Goal: Transaction & Acquisition: Purchase product/service

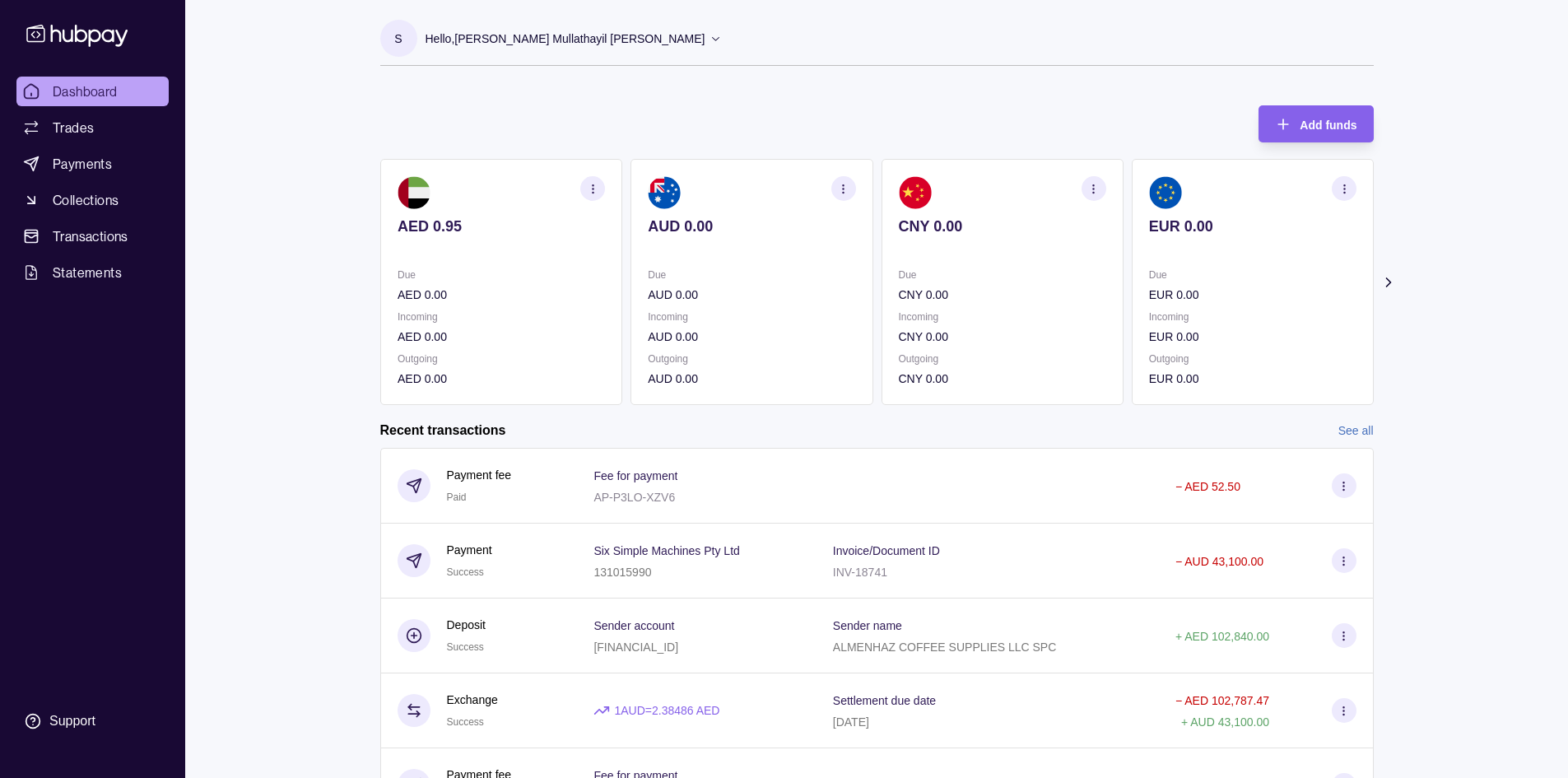
click at [844, 192] on icon "button" at bounding box center [842, 189] width 12 height 12
click at [1430, 177] on div "Dashboard Trades Payments Collections Transactions Statements Support S Hello, …" at bounding box center [784, 438] width 1568 height 876
click at [109, 167] on span "Payments" at bounding box center [81, 163] width 59 height 20
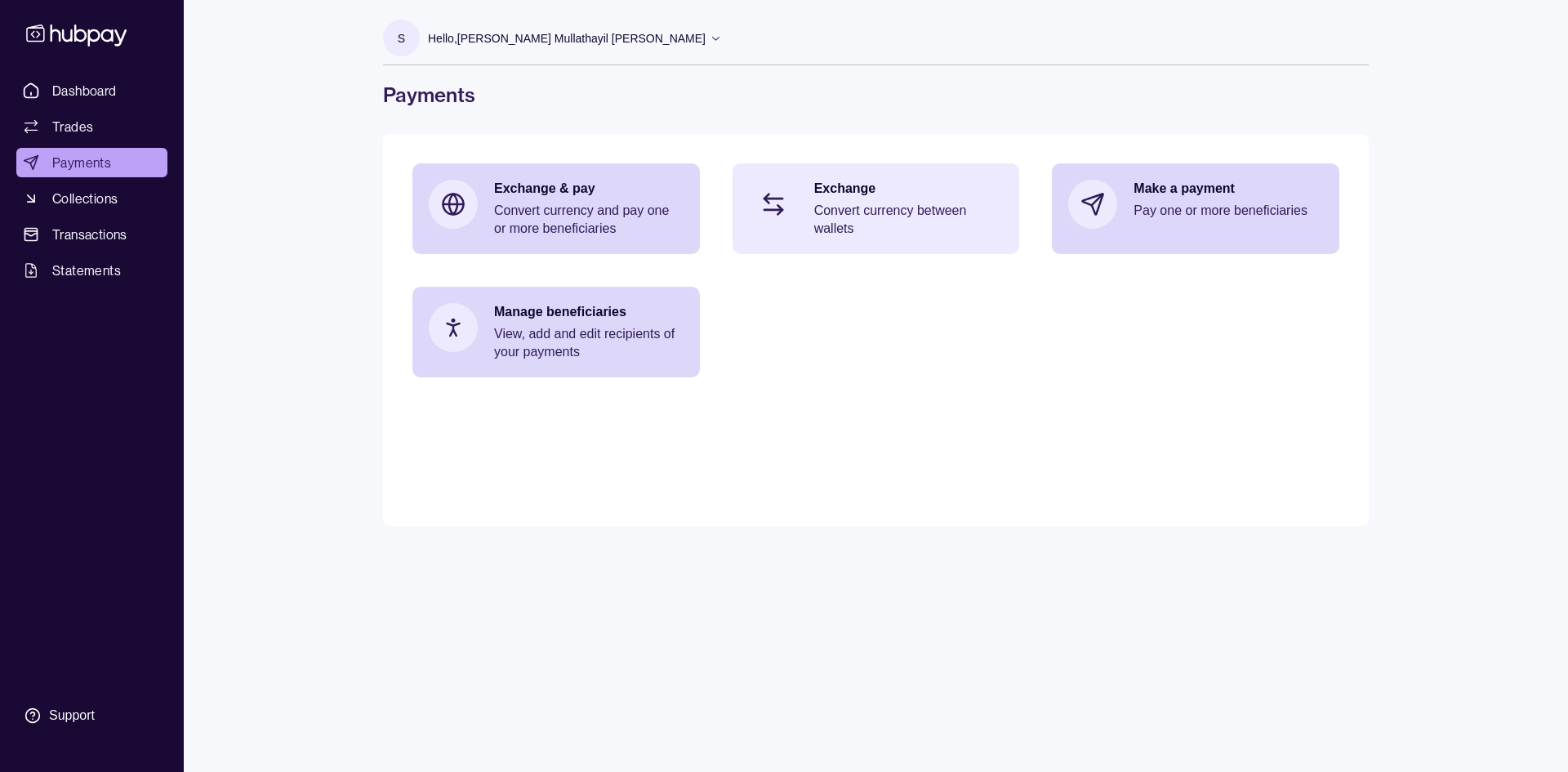
click at [825, 222] on p "Convert currency between wallets" at bounding box center [909, 220] width 189 height 36
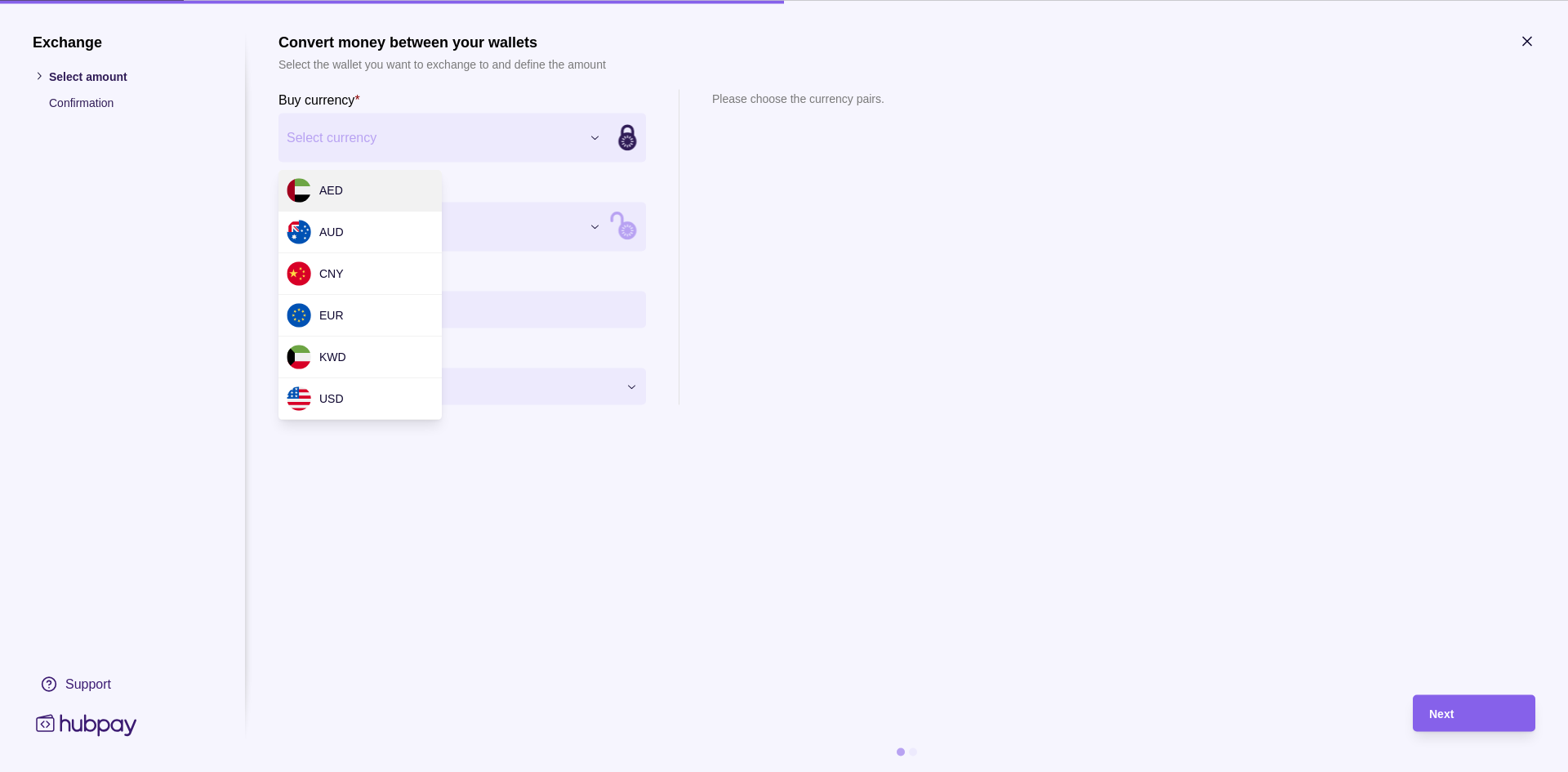
click at [577, 771] on div "Exchange Select amount Confirmation Support Convert money between your wallets …" at bounding box center [784, 772] width 1568 height 0
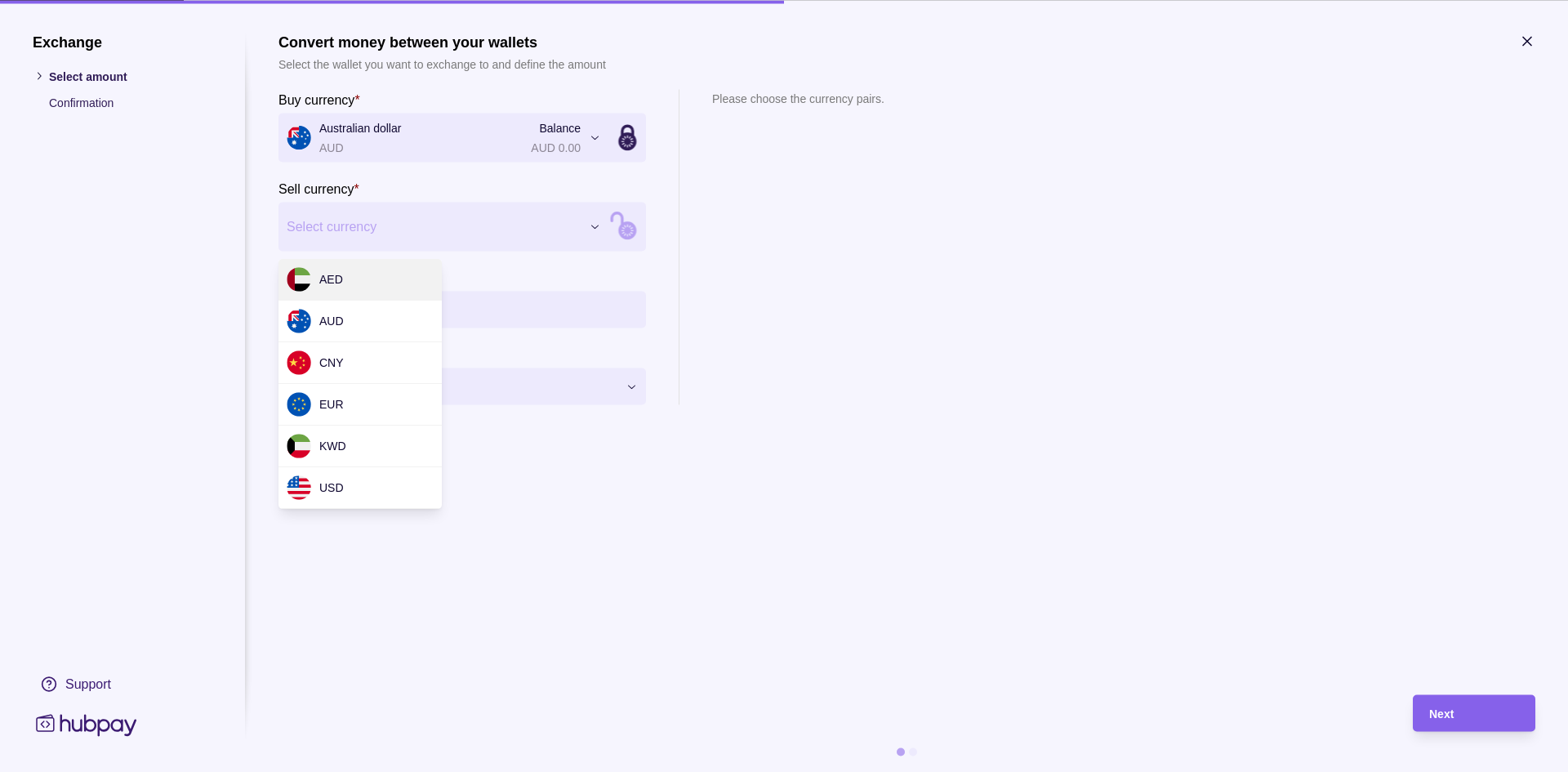
click at [389, 771] on div "Exchange Select amount Confirmation Support Convert money between your wallets …" at bounding box center [784, 772] width 1568 height 0
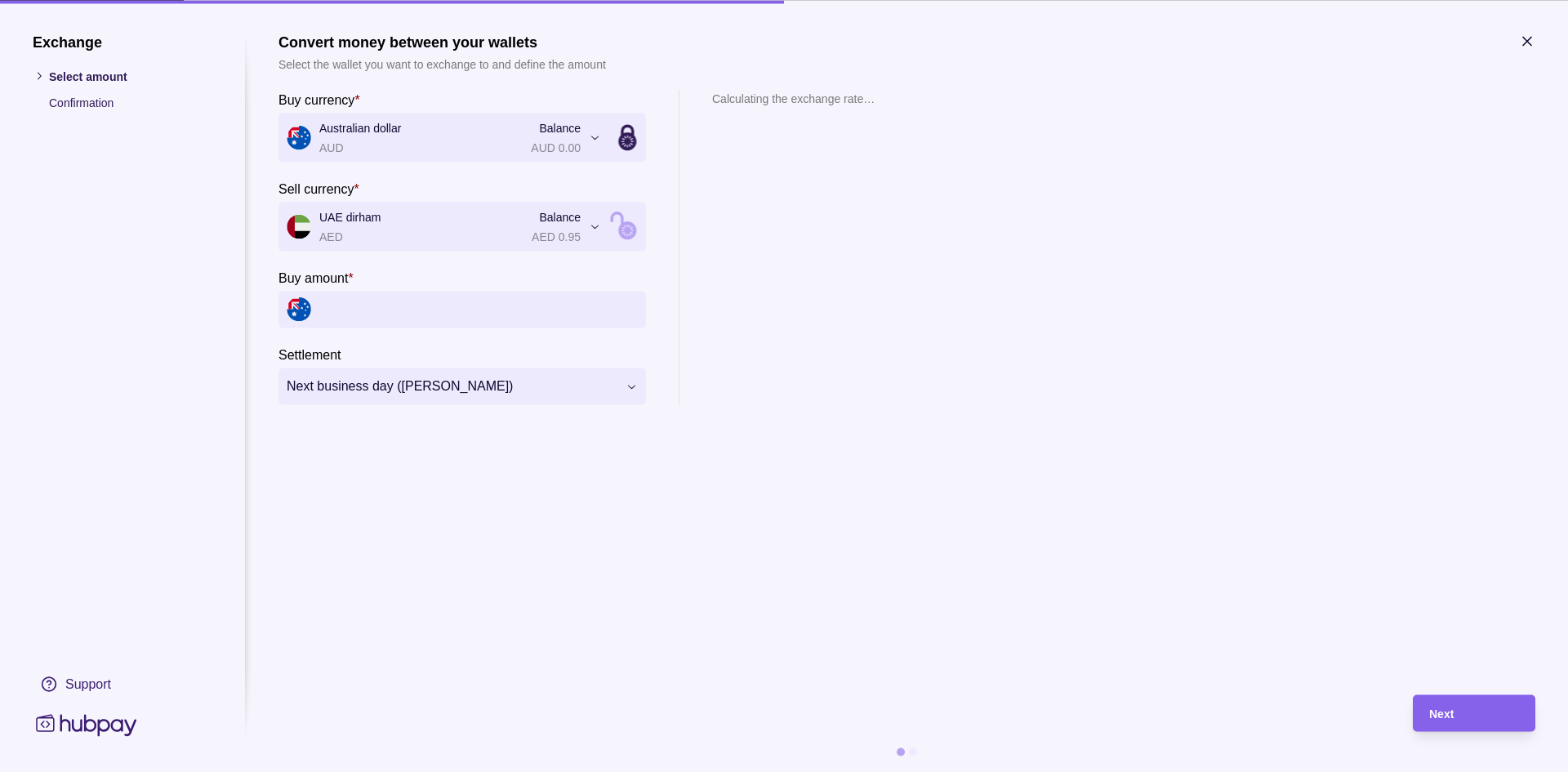
click at [361, 307] on input "Buy amount *" at bounding box center [479, 310] width 319 height 37
type input "******"
click at [617, 771] on div "**********" at bounding box center [784, 772] width 1568 height 0
click at [1453, 720] on div "Next" at bounding box center [1473, 713] width 90 height 19
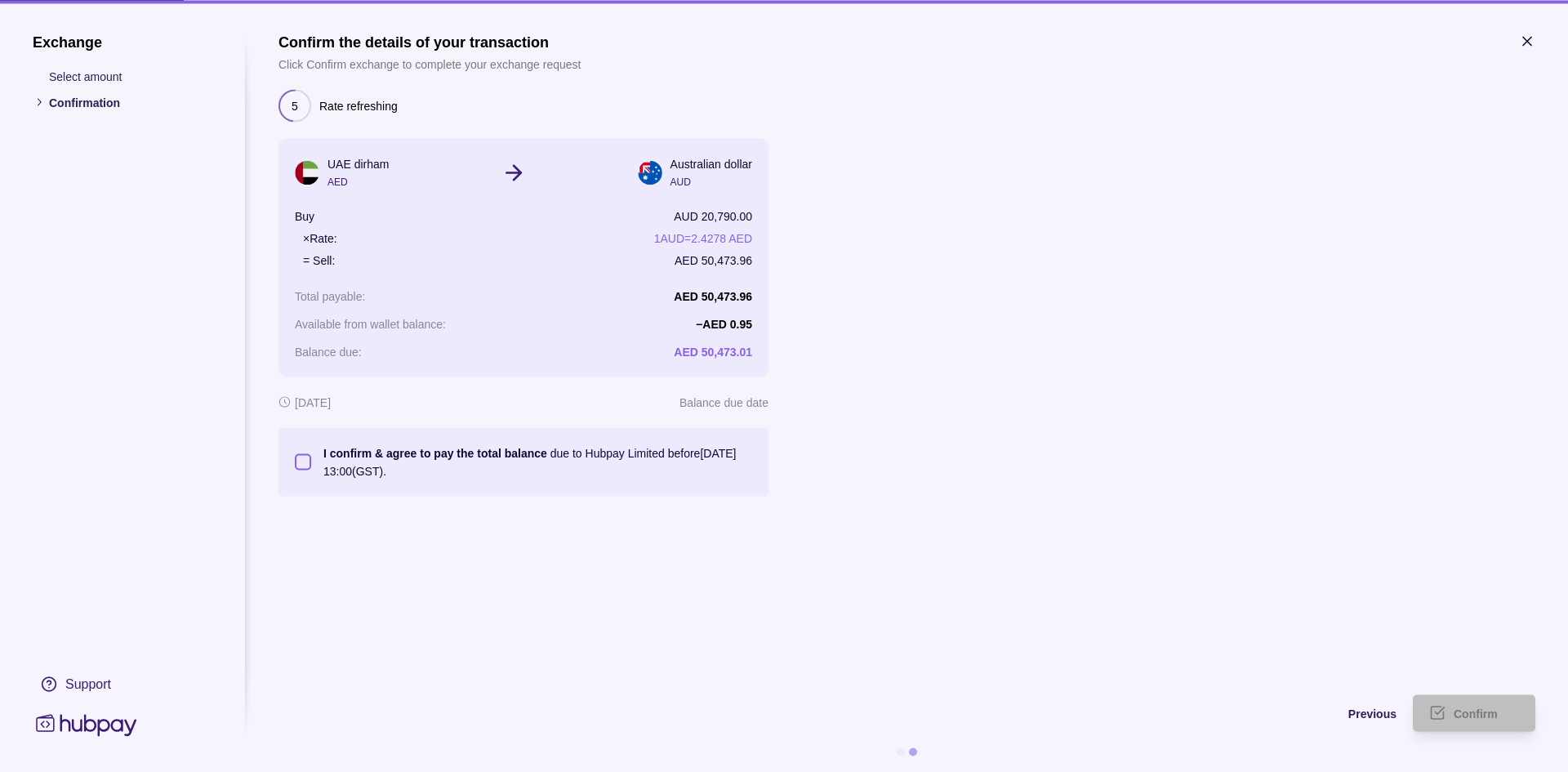
click at [302, 464] on button "I confirm & agree to pay the total balance due to Hubpay Limited before [DATE] …" at bounding box center [303, 462] width 17 height 17
click at [1495, 711] on span "Confirm" at bounding box center [1476, 714] width 44 height 13
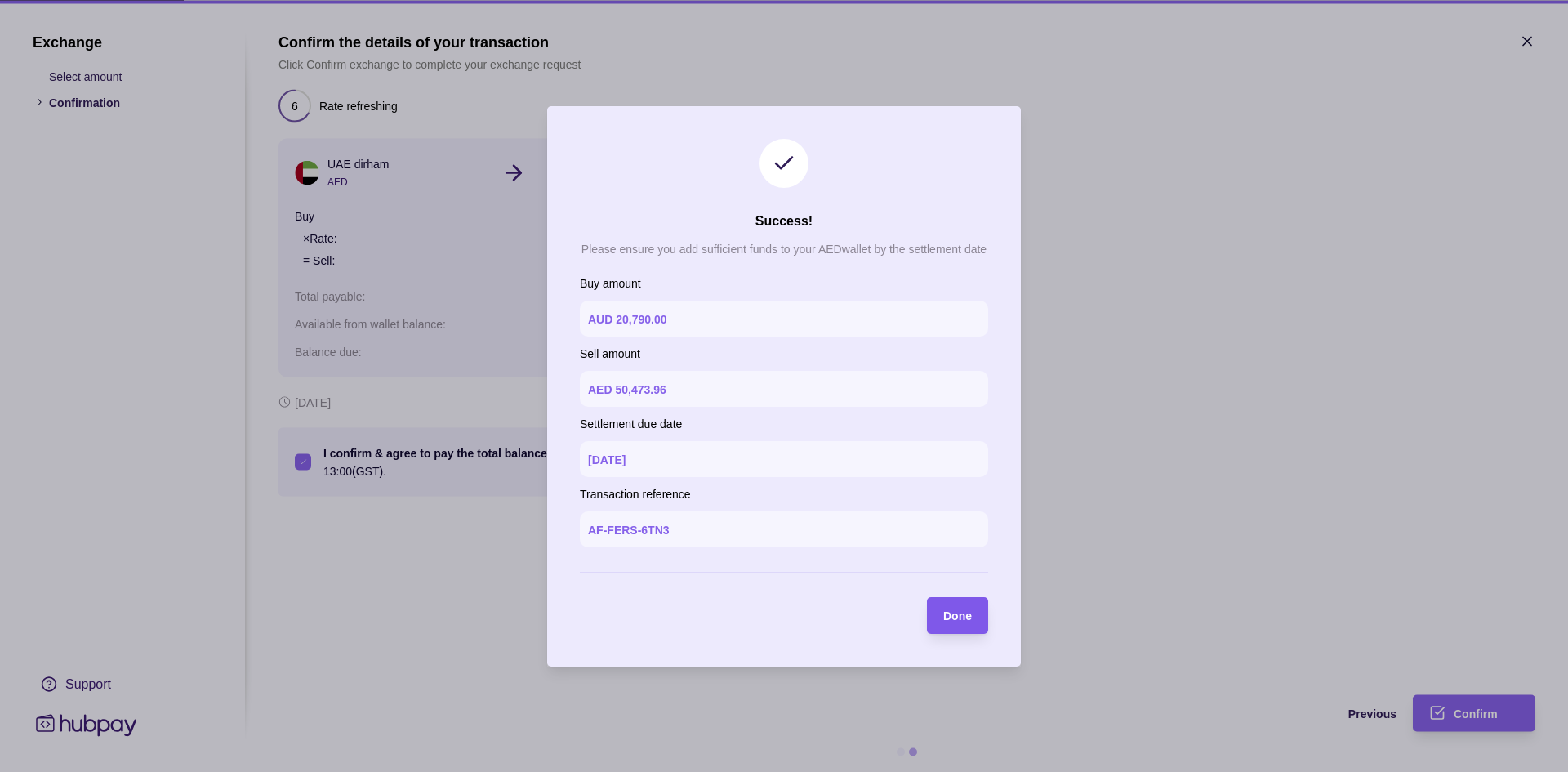
click at [960, 622] on span "Done" at bounding box center [957, 615] width 29 height 13
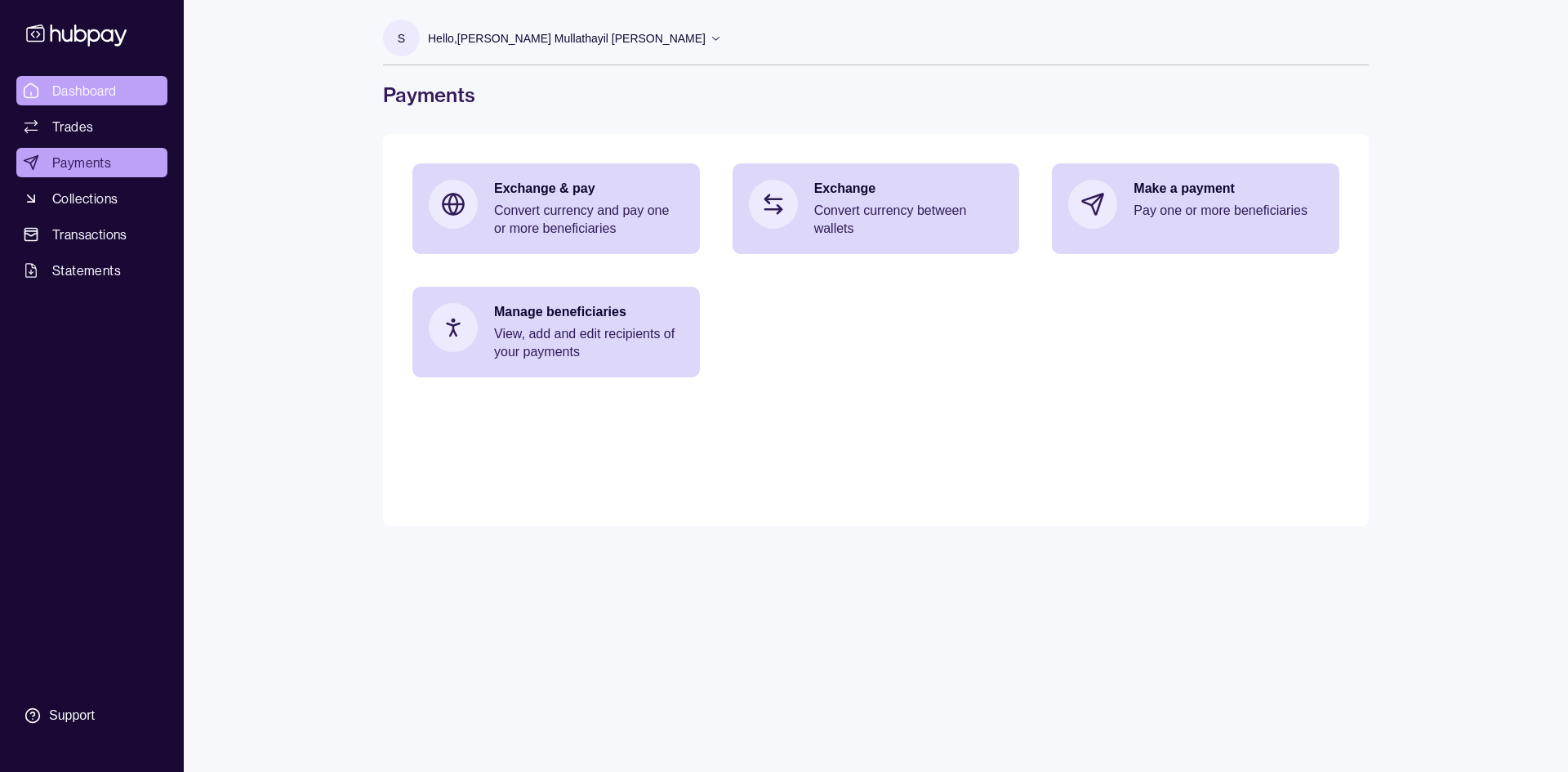
click at [82, 93] on span "Dashboard" at bounding box center [84, 90] width 65 height 19
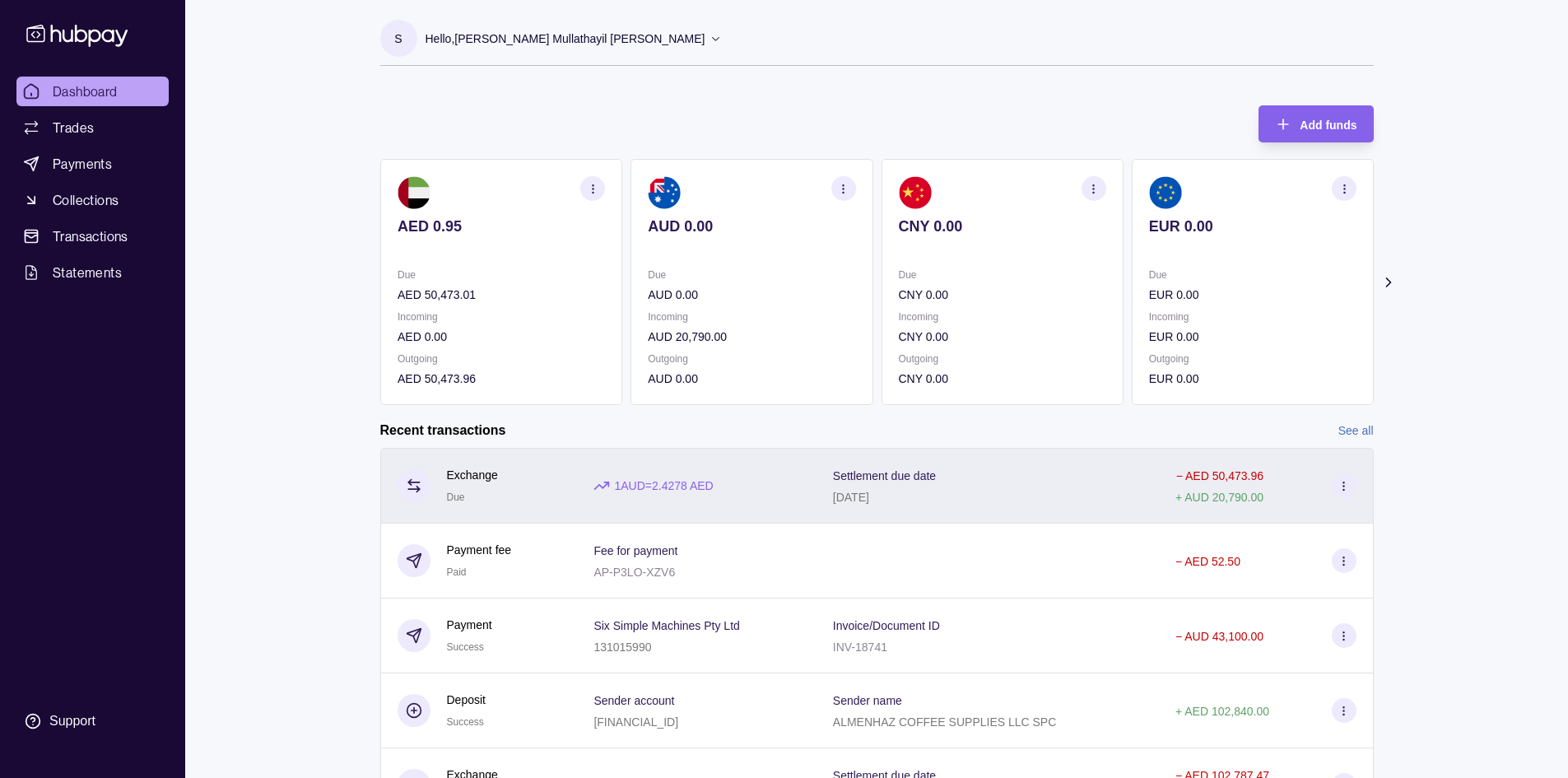
click at [1349, 489] on icon at bounding box center [1343, 486] width 12 height 12
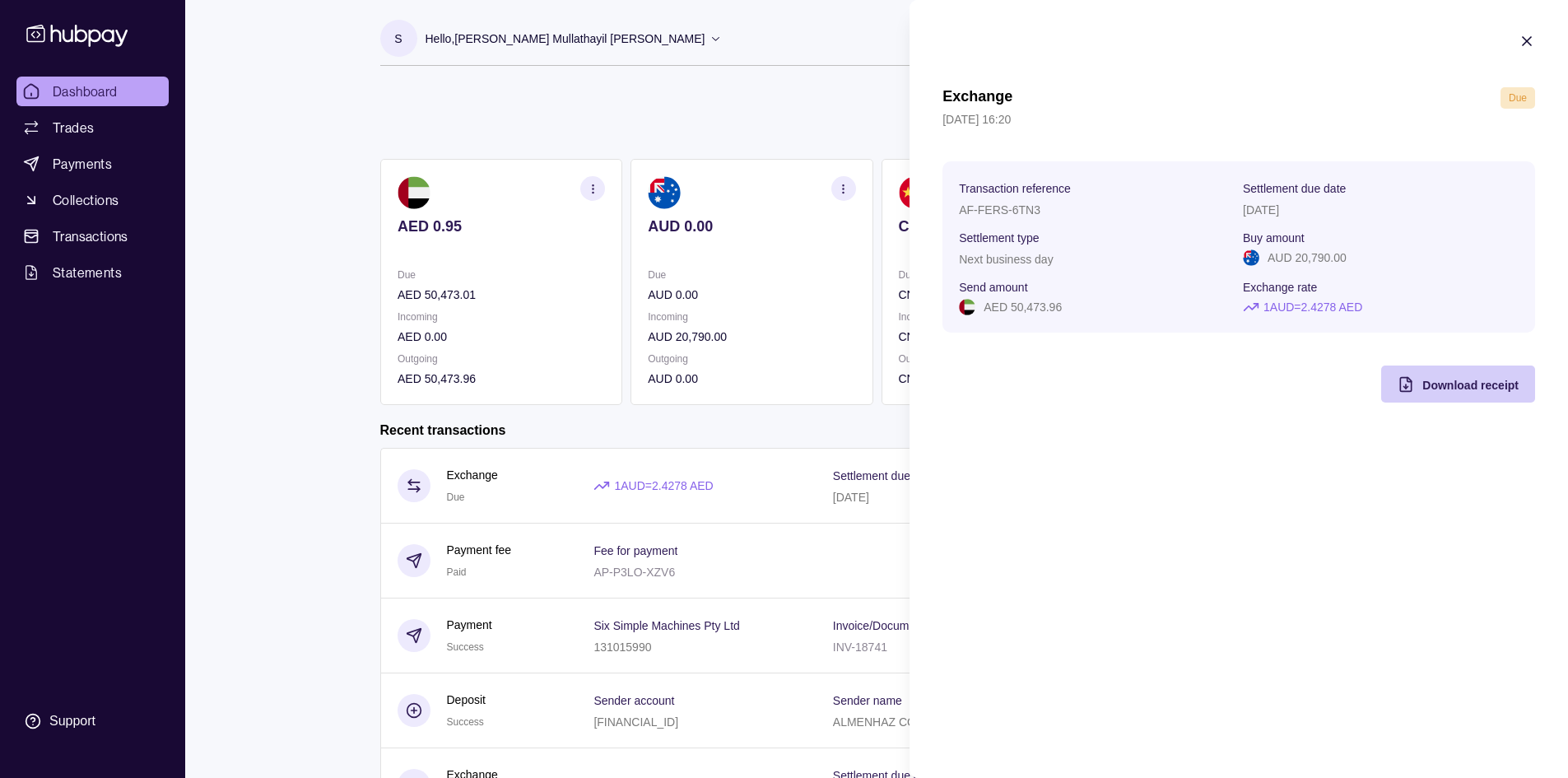
click at [1453, 389] on span "Download receipt" at bounding box center [1470, 385] width 96 height 13
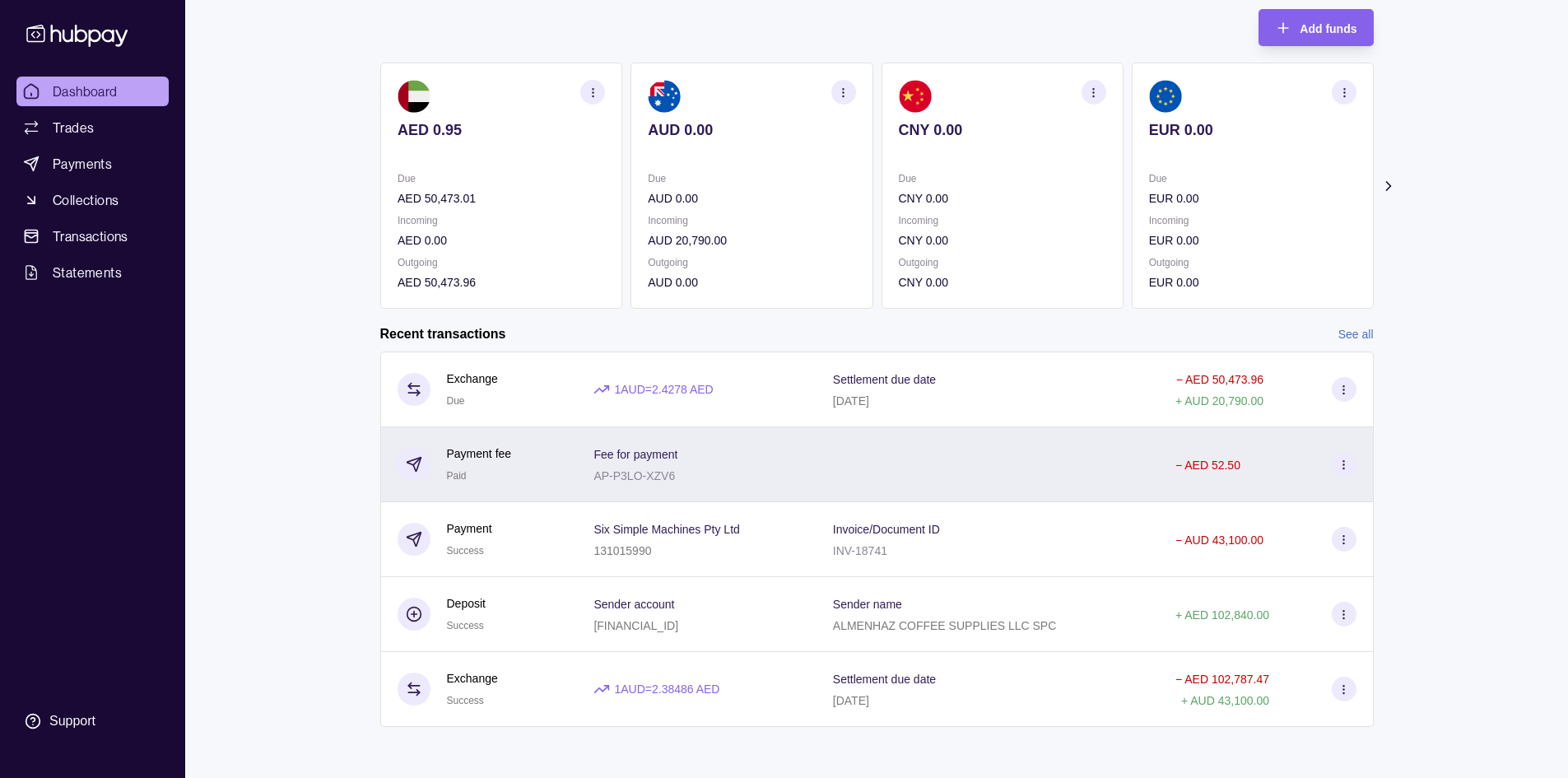
scroll to position [98, 0]
click at [1345, 468] on icon at bounding box center [1343, 462] width 12 height 12
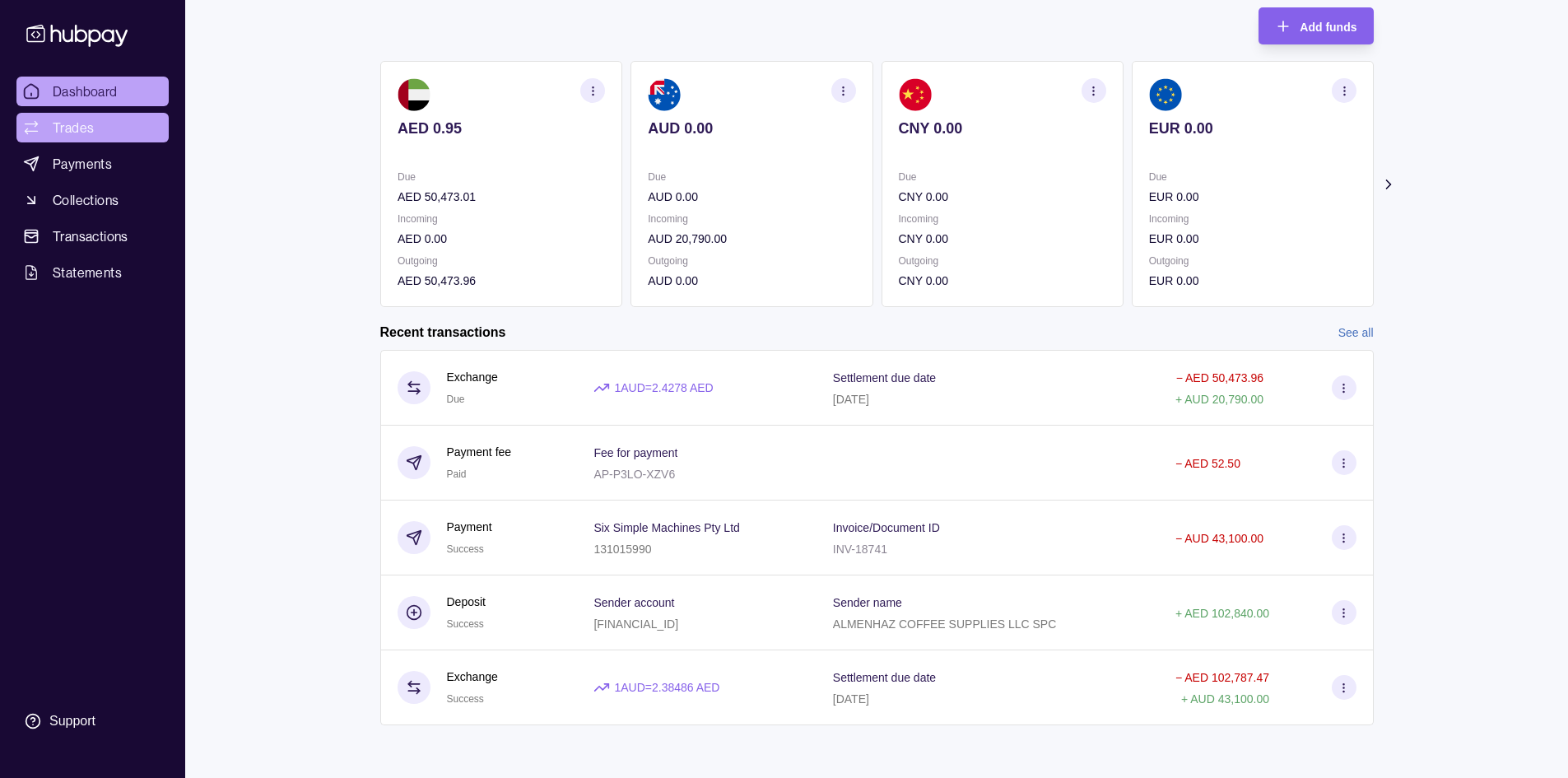
click at [79, 128] on span "Trades" at bounding box center [73, 127] width 41 height 20
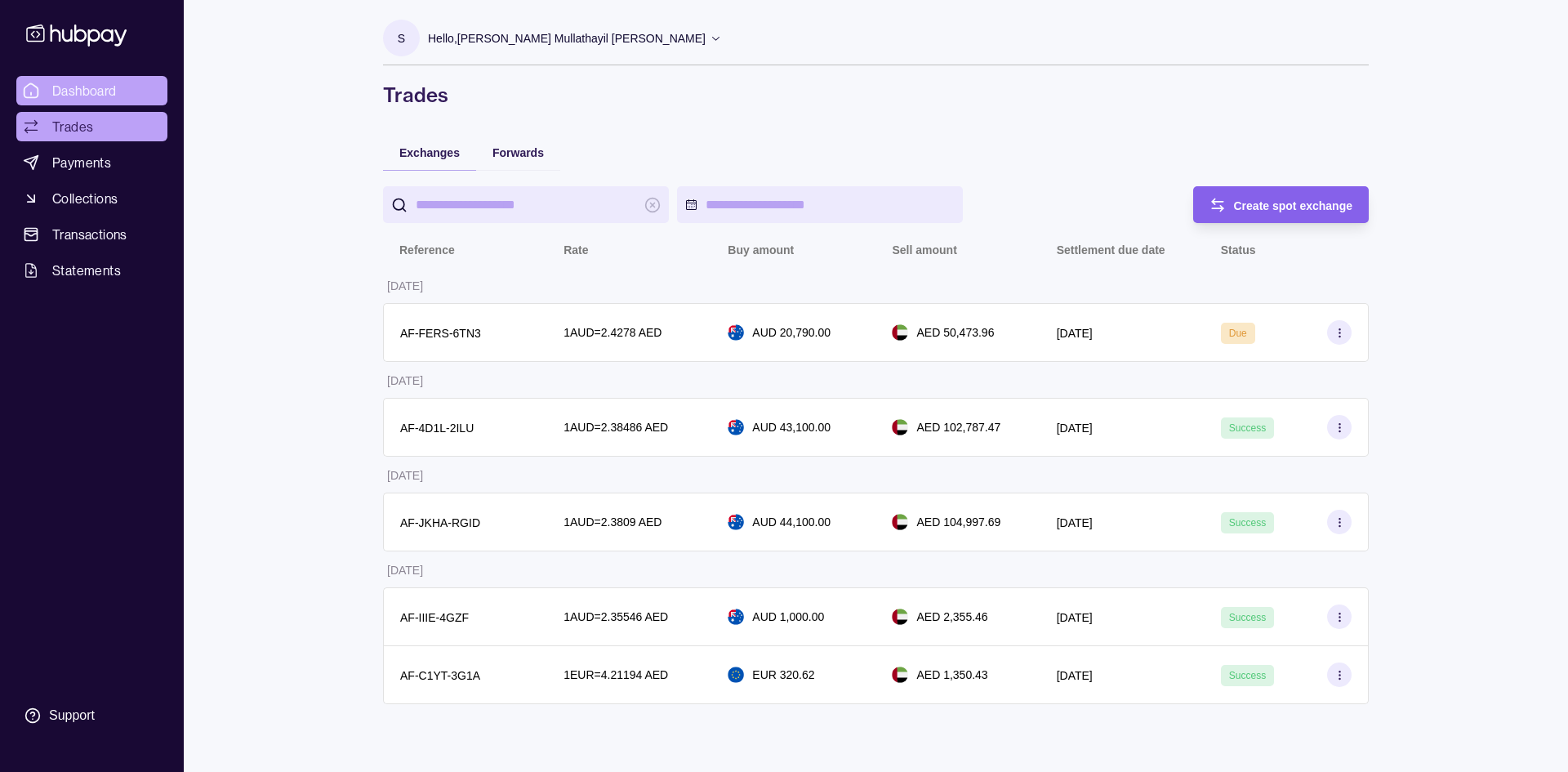
click at [82, 93] on span "Dashboard" at bounding box center [84, 90] width 65 height 19
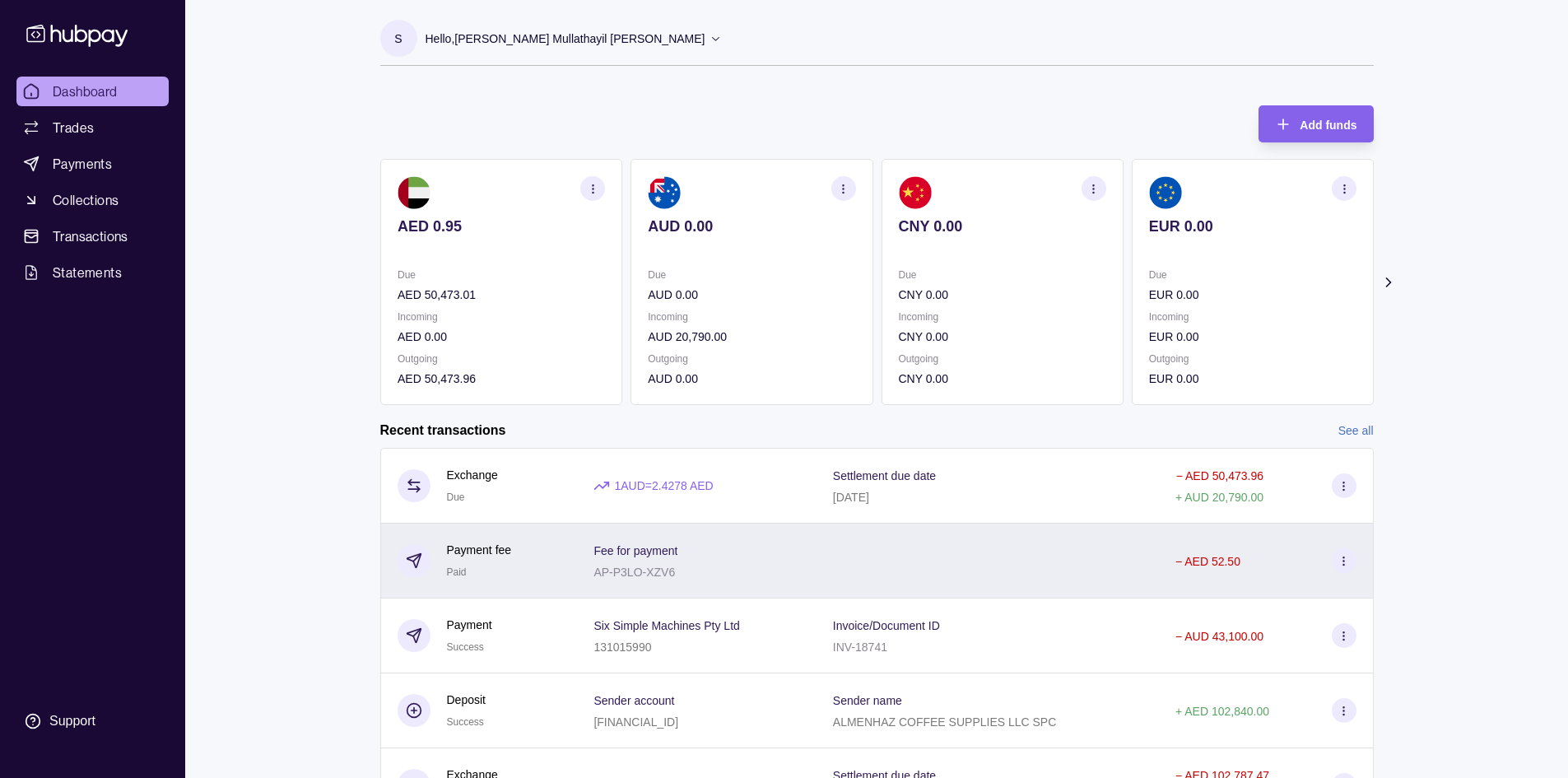
click at [1181, 556] on p "− AED 52.50" at bounding box center [1208, 561] width 65 height 13
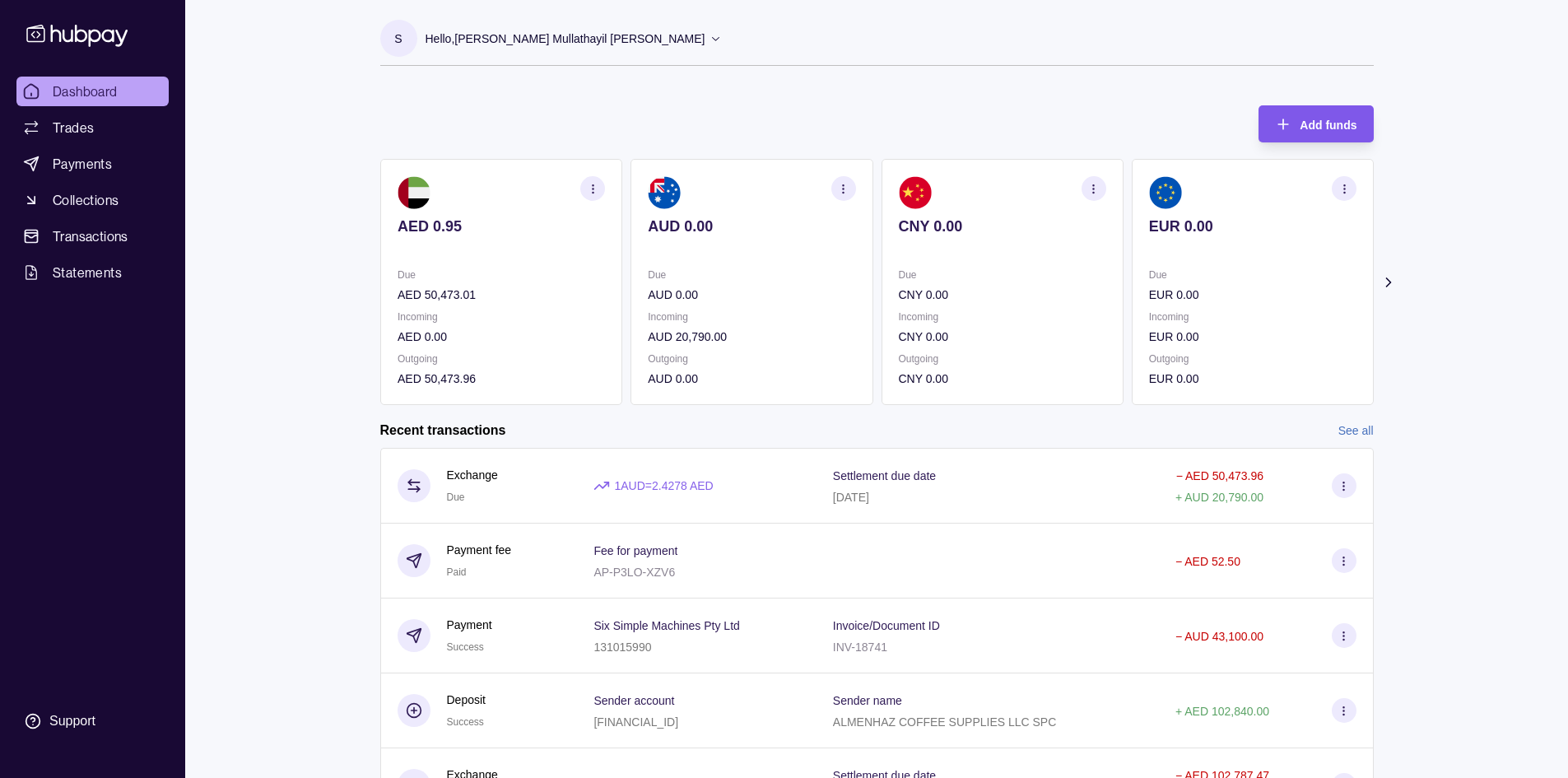
click at [1330, 113] on div "Add funds" at bounding box center [1304, 124] width 106 height 37
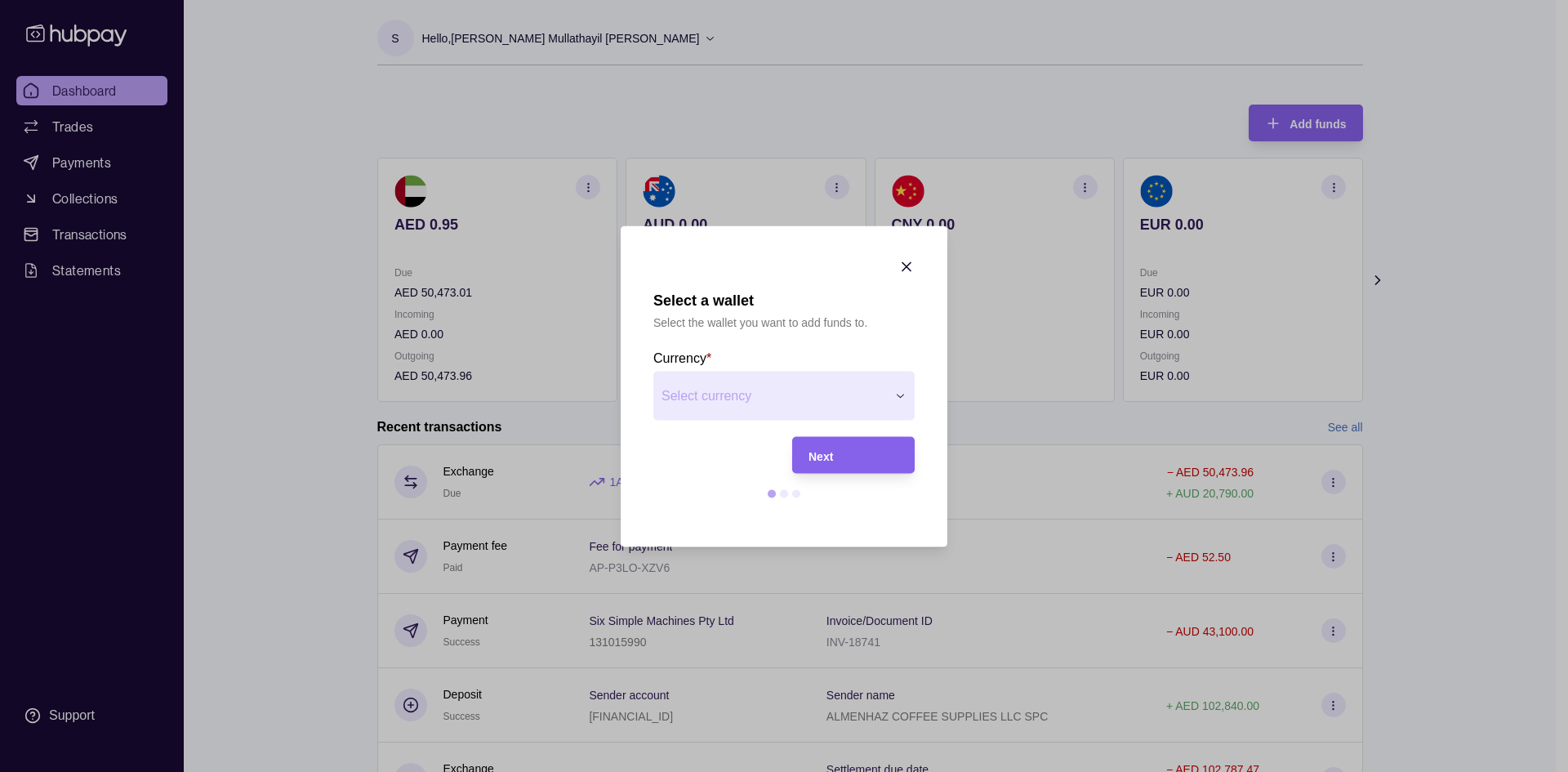
click at [864, 451] on div "Next" at bounding box center [854, 454] width 90 height 19
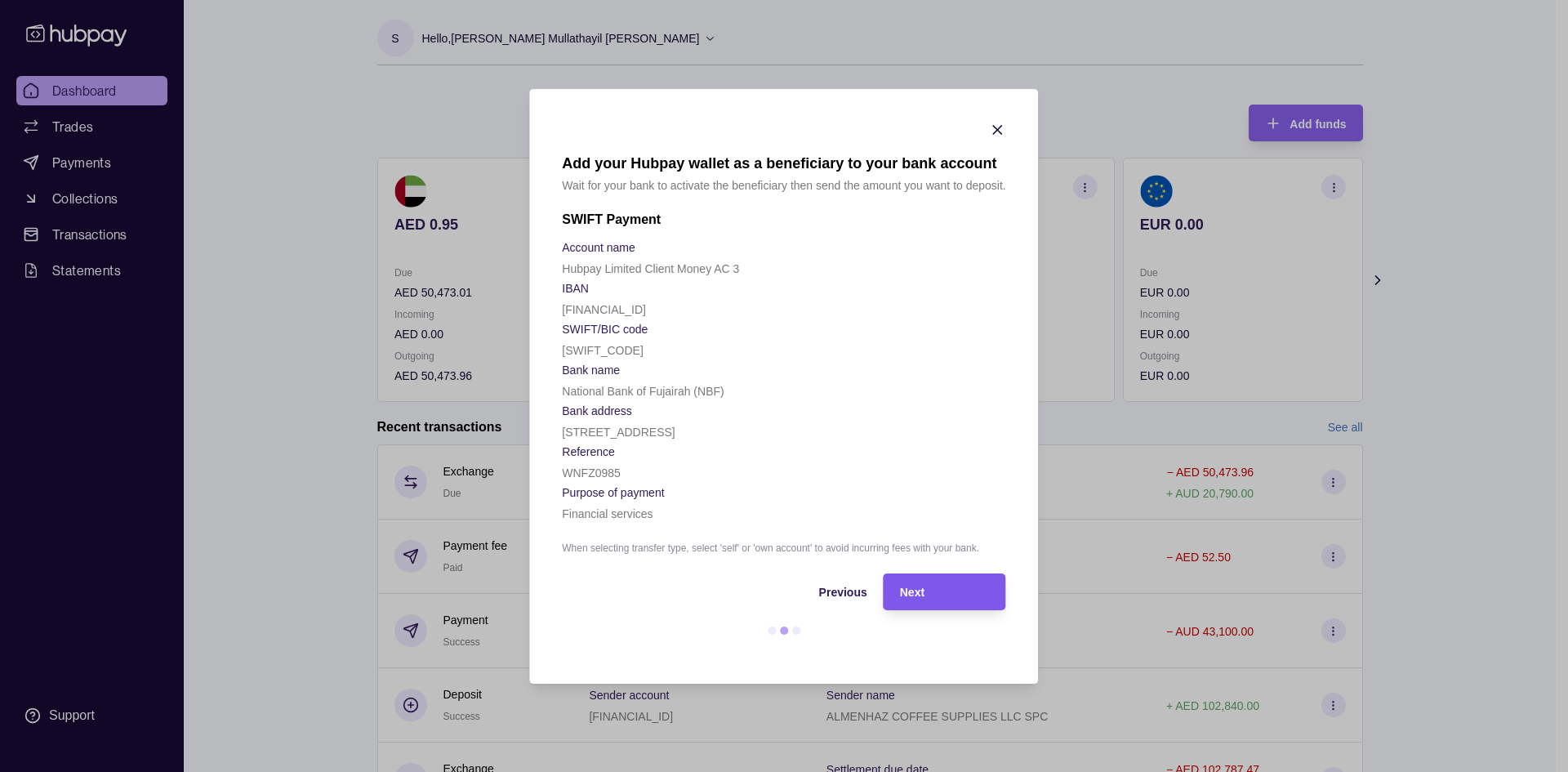
click at [917, 583] on div "Next" at bounding box center [944, 591] width 90 height 19
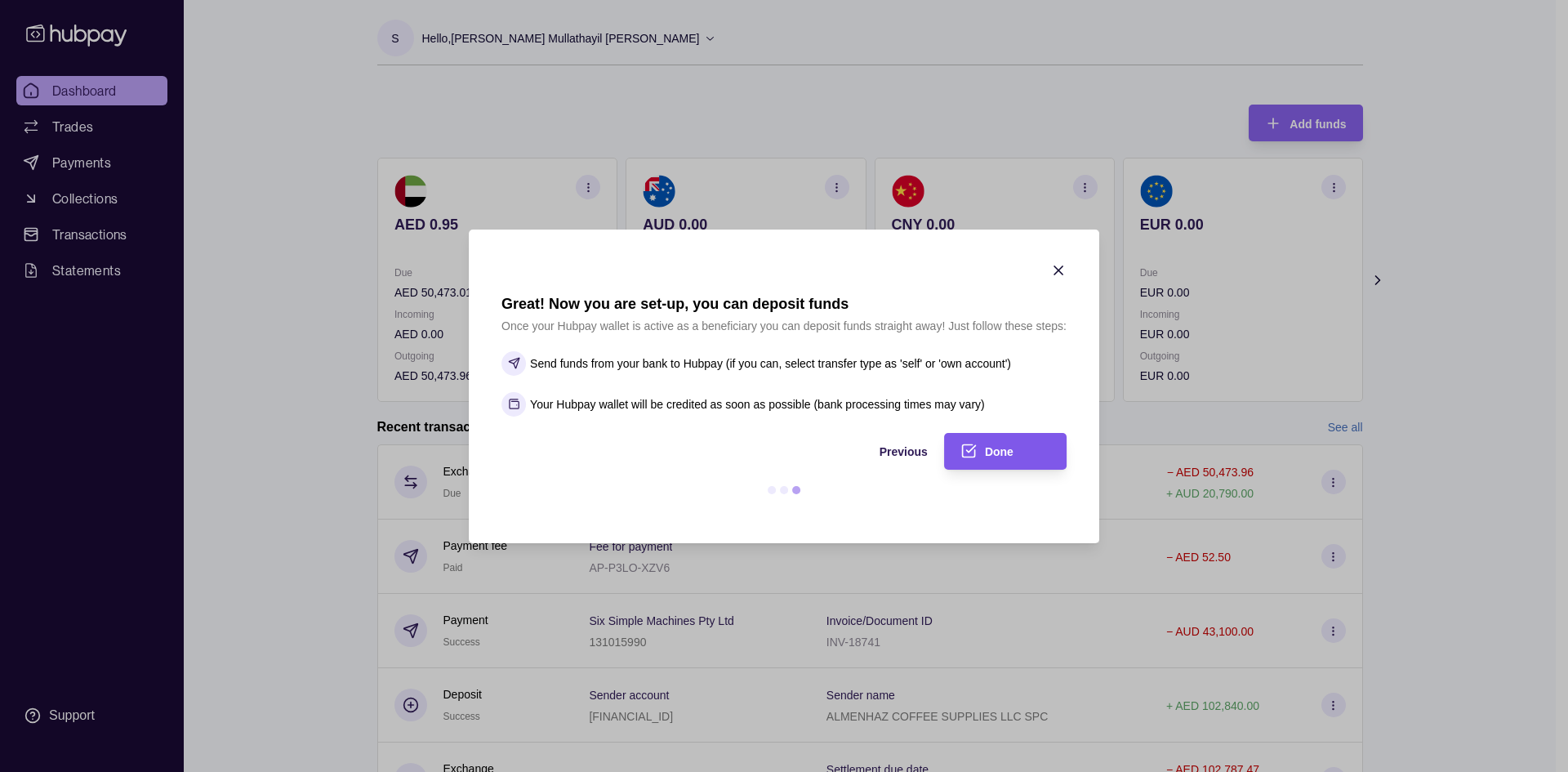
click at [995, 455] on span "Done" at bounding box center [999, 451] width 29 height 13
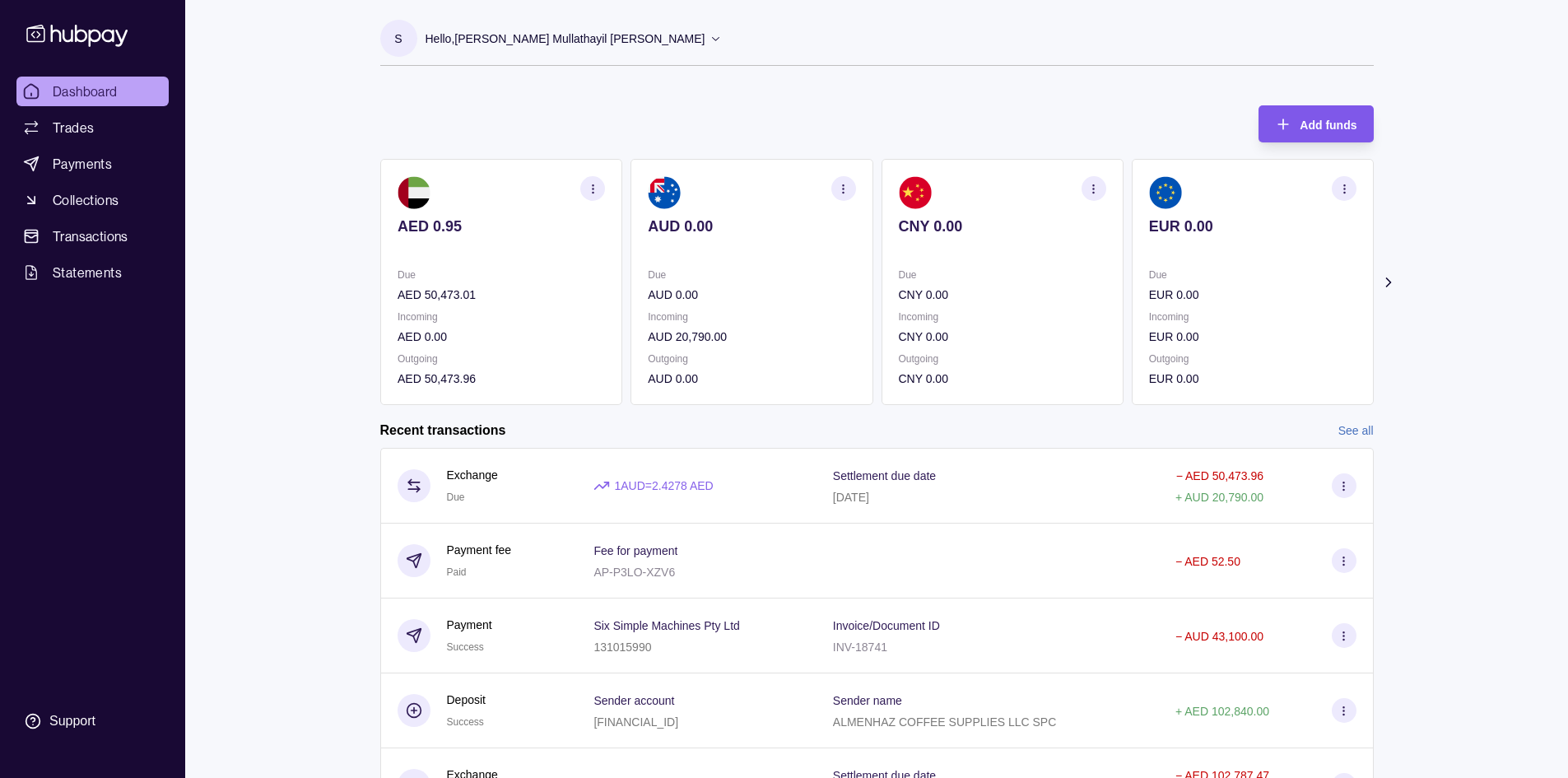
click at [1347, 135] on div "Add funds" at bounding box center [1304, 124] width 106 height 37
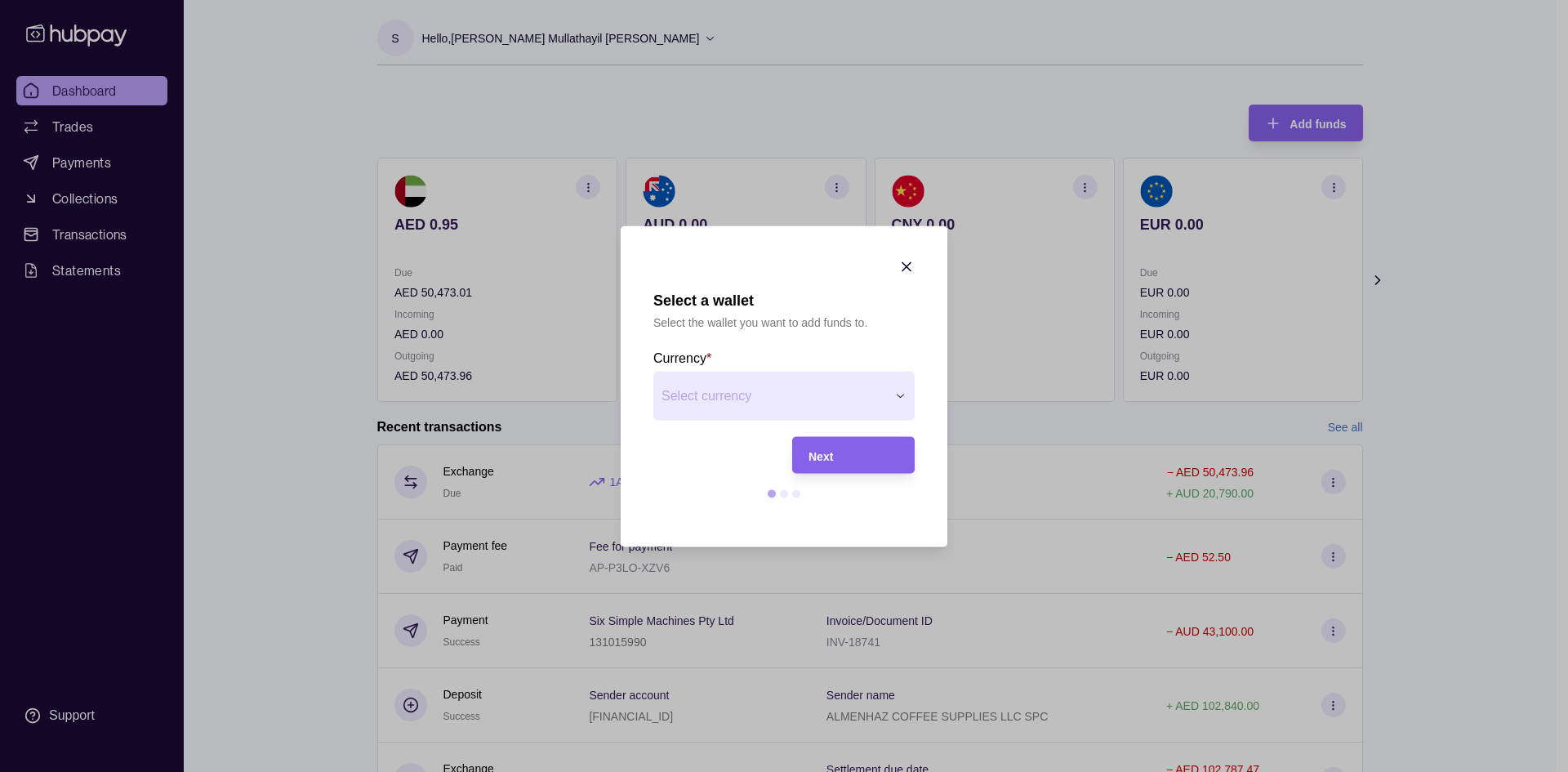
click at [872, 468] on div "Next" at bounding box center [841, 455] width 114 height 37
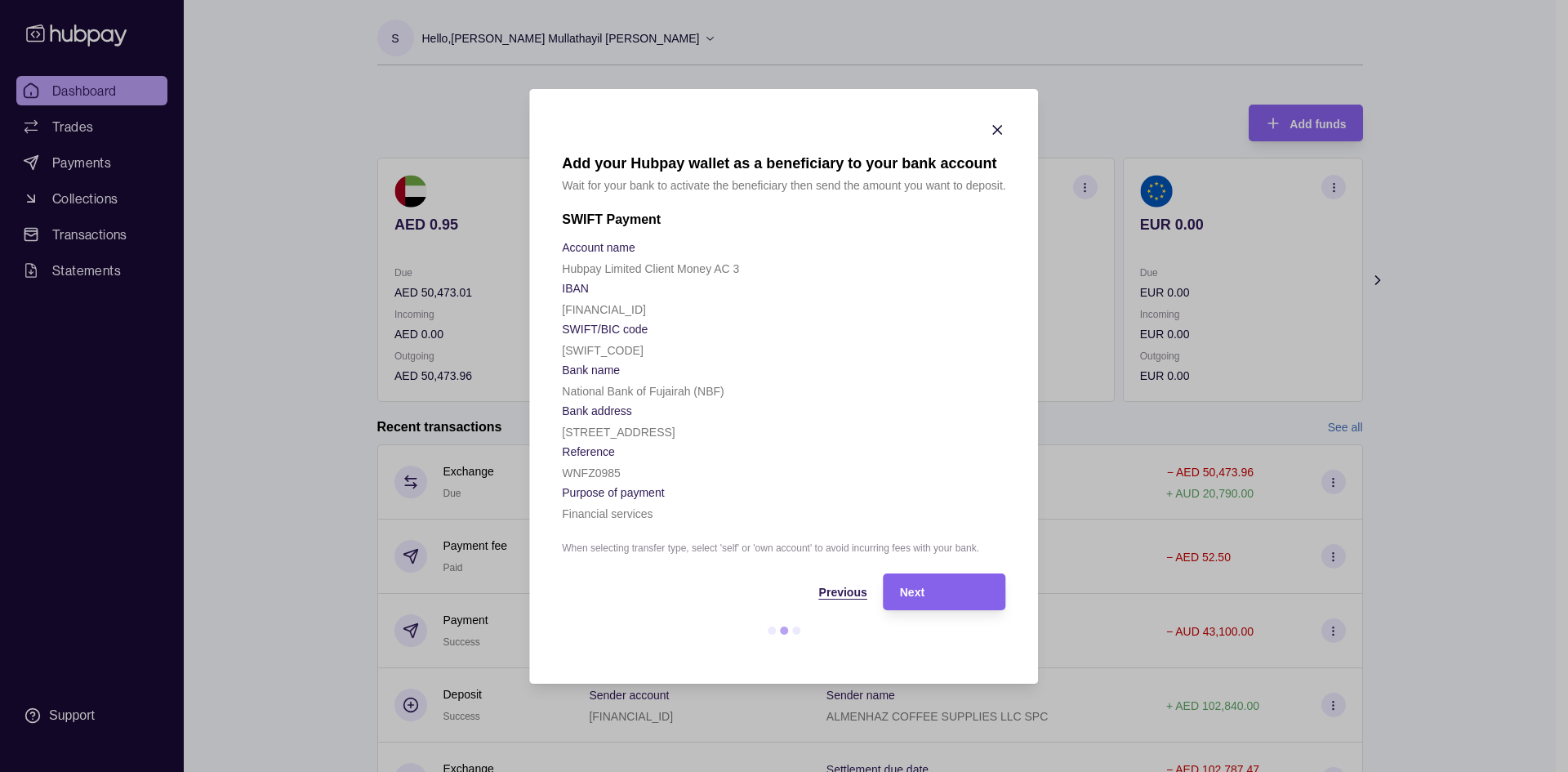
click at [846, 591] on span "Previous" at bounding box center [843, 592] width 48 height 13
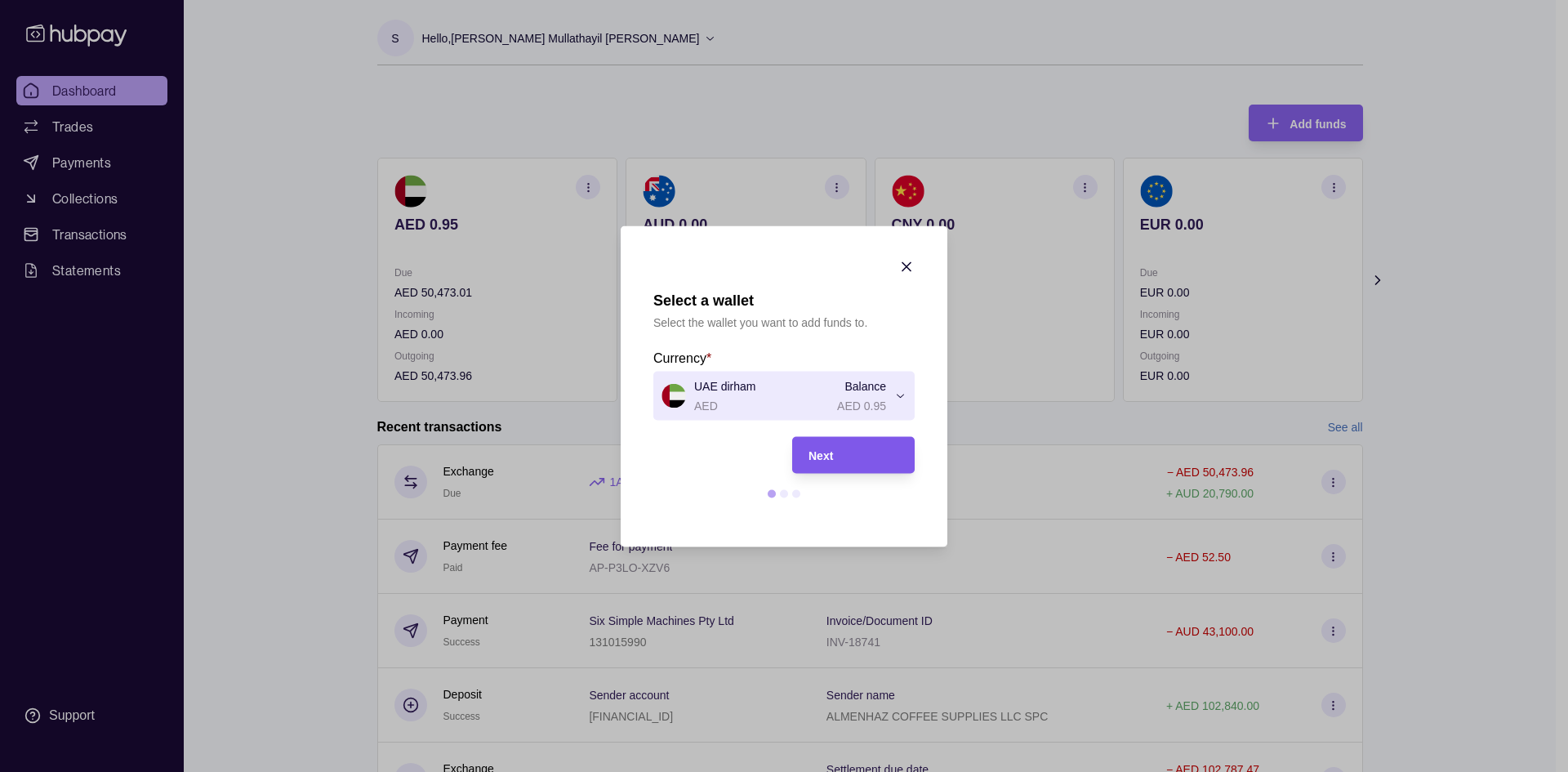
click at [847, 455] on div "Next" at bounding box center [854, 454] width 90 height 19
